Goal: Information Seeking & Learning: Learn about a topic

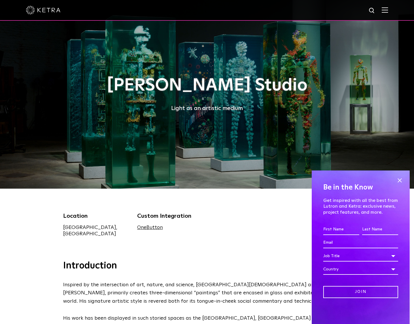
click at [230, 249] on div "Location [GEOGRAPHIC_DATA], [GEOGRAPHIC_DATA] Custom Integration OneButton" at bounding box center [207, 224] width 414 height 71
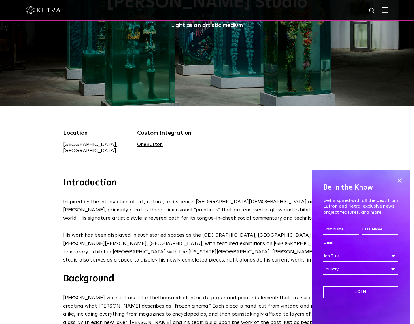
scroll to position [197, 0]
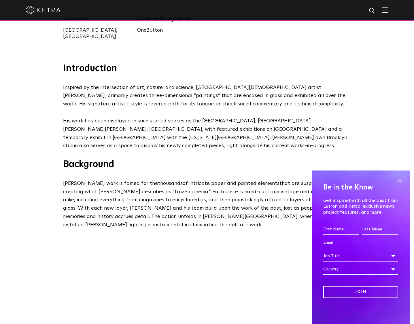
click at [399, 179] on span at bounding box center [399, 180] width 9 height 9
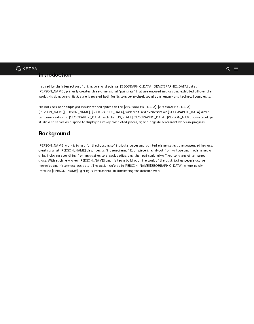
scroll to position [360, 0]
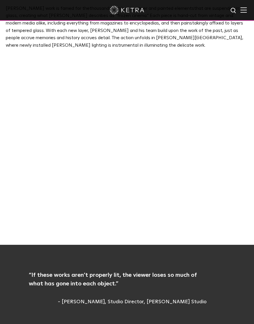
click at [90, 27] on p "[PERSON_NAME] work is famed for the t housands of intricate paper and painted e…" at bounding box center [127, 27] width 243 height 44
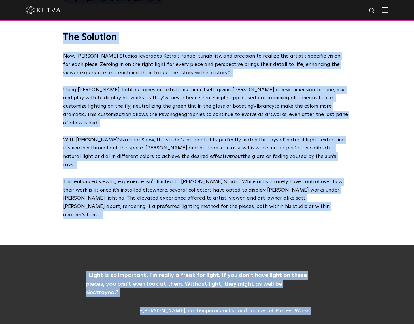
scroll to position [1452, 0]
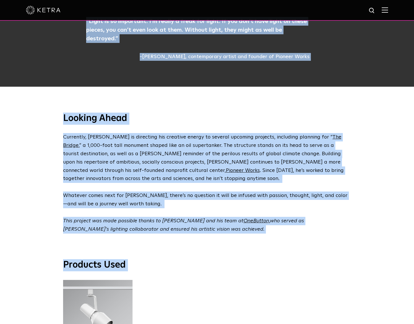
drag, startPoint x: 408, startPoint y: 326, endPoint x: 328, endPoint y: 353, distance: 84.0
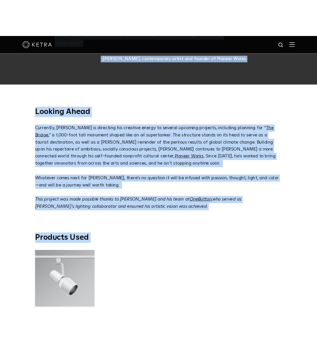
scroll to position [1376, 0]
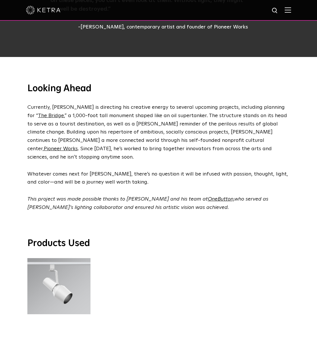
click at [220, 258] on div "S30 Track Luminaire S30 Track Luminaire" at bounding box center [159, 288] width 266 height 60
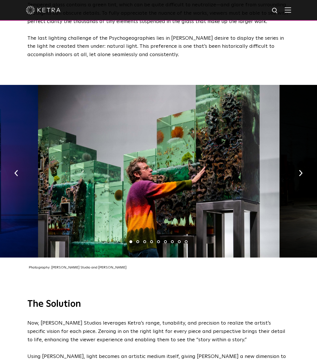
scroll to position [856, 0]
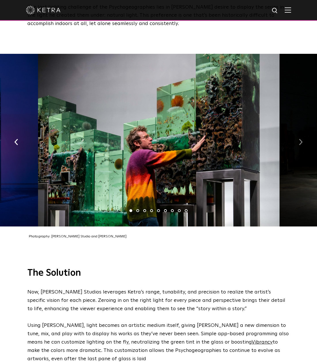
click at [298, 132] on button "button" at bounding box center [300, 142] width 12 height 20
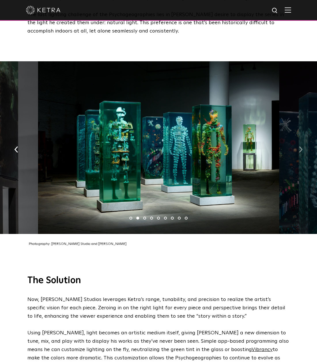
scroll to position [848, 0]
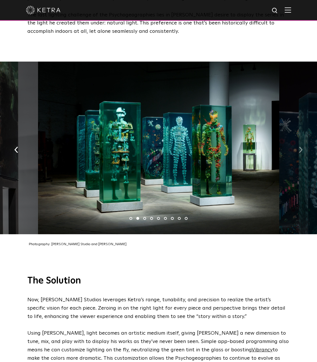
click at [301, 147] on img "button" at bounding box center [301, 150] width 4 height 6
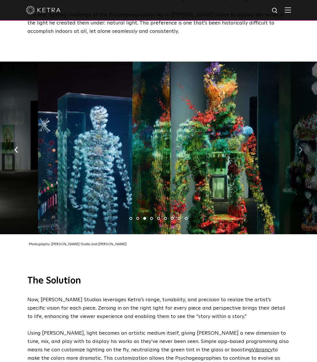
click at [301, 147] on img "button" at bounding box center [301, 150] width 4 height 6
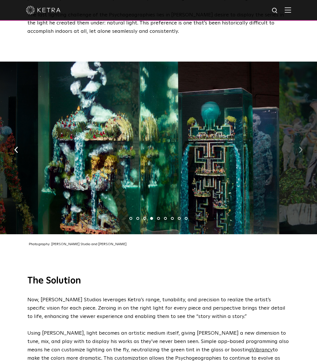
click at [301, 147] on img "button" at bounding box center [301, 150] width 4 height 6
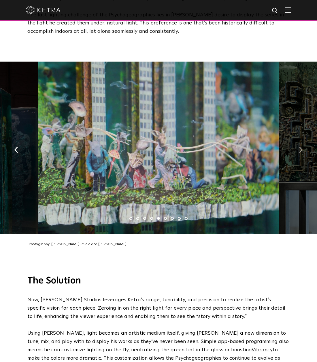
click at [301, 147] on img "button" at bounding box center [301, 150] width 4 height 6
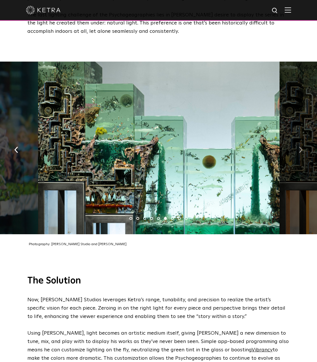
click at [301, 147] on img "button" at bounding box center [301, 150] width 4 height 6
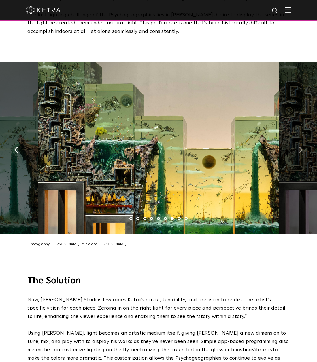
click at [301, 147] on img "button" at bounding box center [301, 150] width 4 height 6
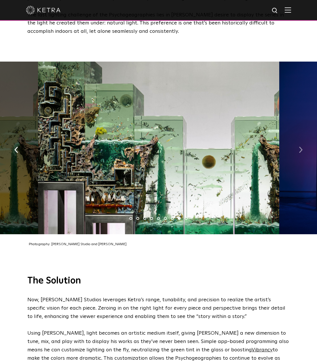
click at [301, 147] on img "button" at bounding box center [301, 150] width 4 height 6
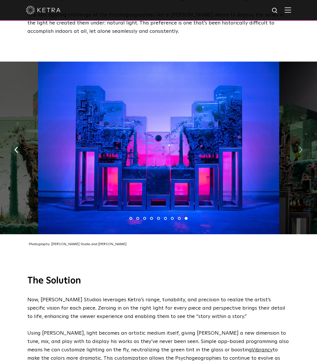
click at [301, 147] on img "button" at bounding box center [301, 150] width 4 height 6
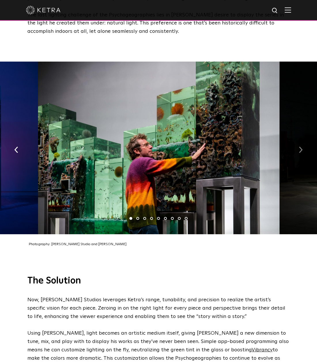
click at [301, 147] on img "button" at bounding box center [301, 150] width 4 height 6
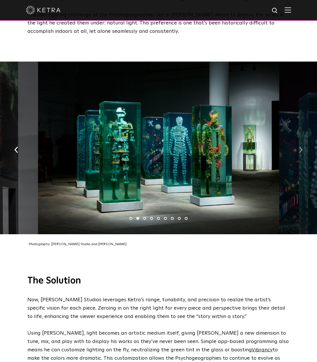
click at [301, 147] on img "button" at bounding box center [301, 150] width 4 height 6
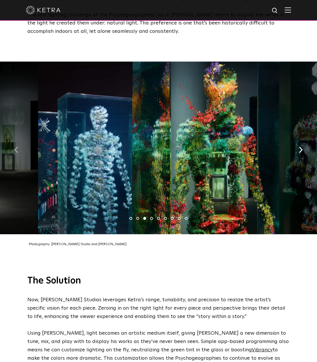
click at [19, 139] on button "button" at bounding box center [16, 149] width 12 height 20
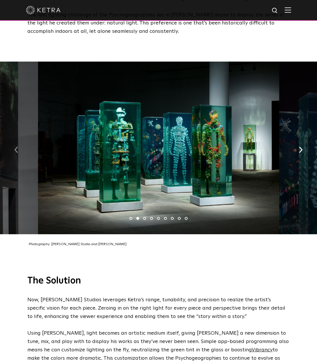
click at [19, 139] on button "button" at bounding box center [16, 149] width 12 height 20
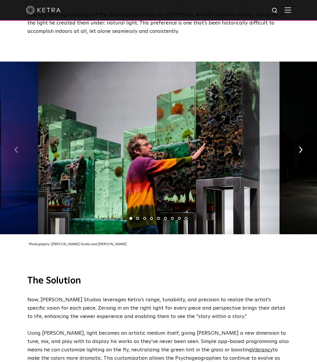
click at [19, 139] on button "button" at bounding box center [16, 149] width 12 height 20
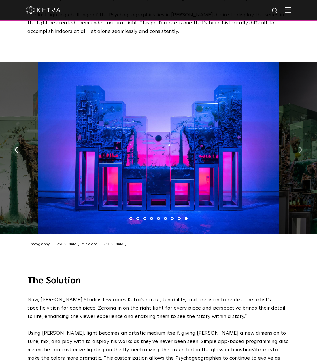
click at [299, 147] on img "button" at bounding box center [301, 150] width 4 height 6
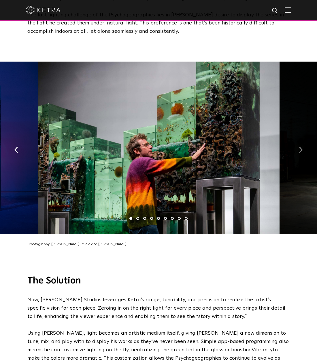
click at [300, 147] on img "button" at bounding box center [301, 150] width 4 height 6
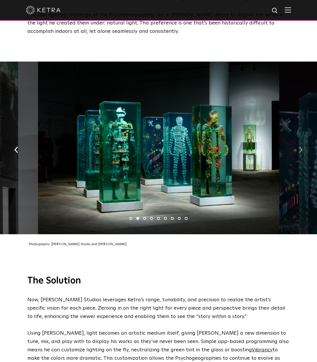
click at [299, 147] on img "button" at bounding box center [301, 150] width 4 height 6
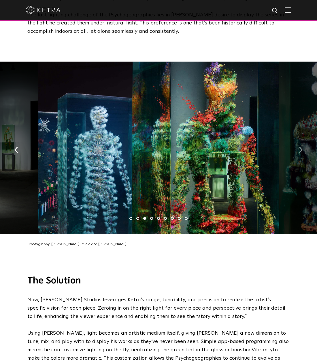
click at [300, 147] on img "button" at bounding box center [301, 150] width 4 height 6
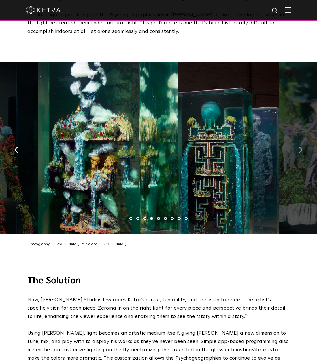
click at [300, 147] on img "button" at bounding box center [301, 150] width 4 height 6
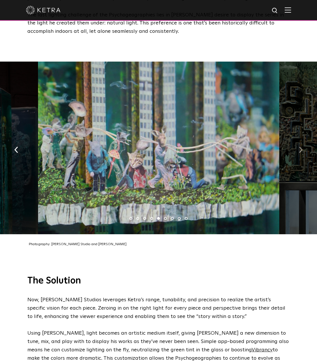
click at [298, 139] on button "button" at bounding box center [300, 149] width 12 height 20
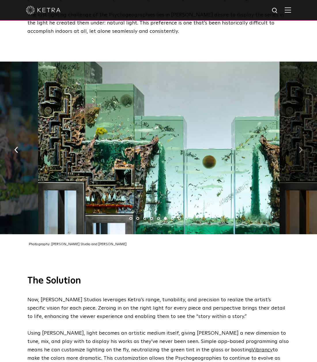
click at [298, 139] on button "button" at bounding box center [300, 149] width 12 height 20
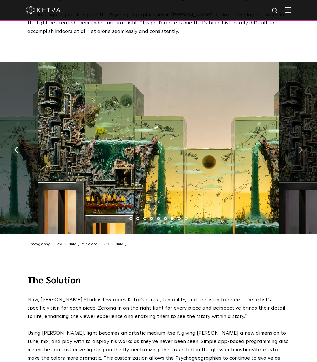
click at [300, 147] on img "button" at bounding box center [301, 150] width 4 height 6
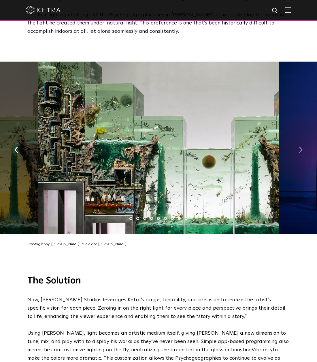
click at [297, 139] on button "button" at bounding box center [300, 149] width 12 height 20
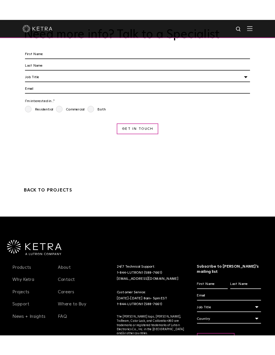
scroll to position [1724, 0]
